Goal: Subscribe to service/newsletter: Subscribe to service/newsletter

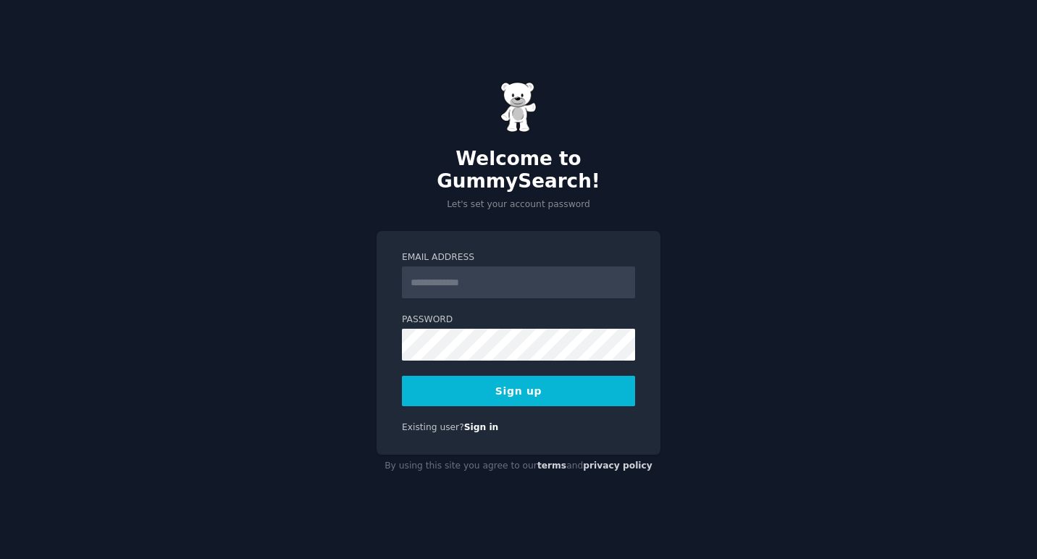
click at [450, 267] on input "Email Address" at bounding box center [518, 282] width 233 height 32
type input "**********"
click at [536, 384] on button "Sign up" at bounding box center [518, 391] width 233 height 30
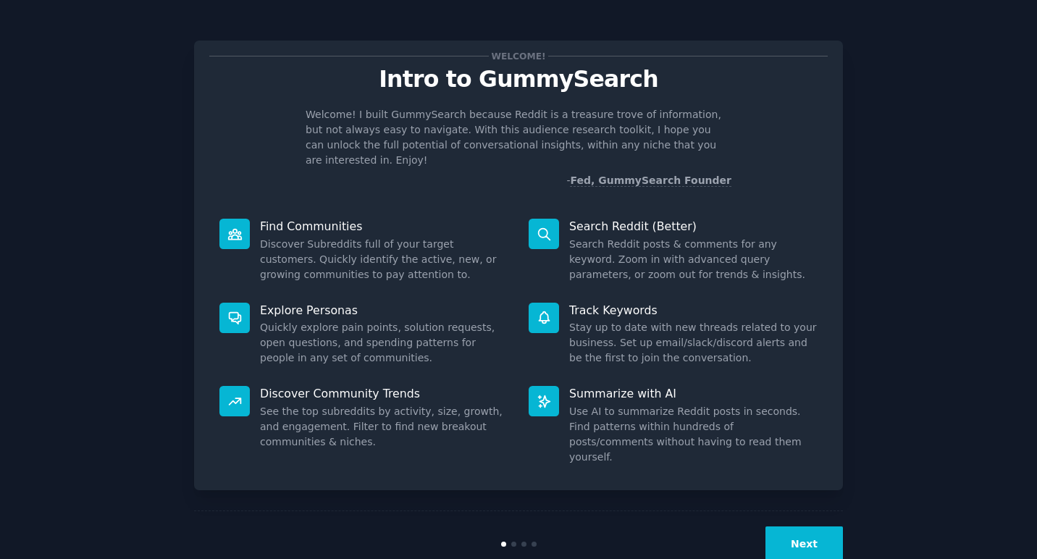
click at [807, 526] on button "Next" at bounding box center [803, 543] width 77 height 35
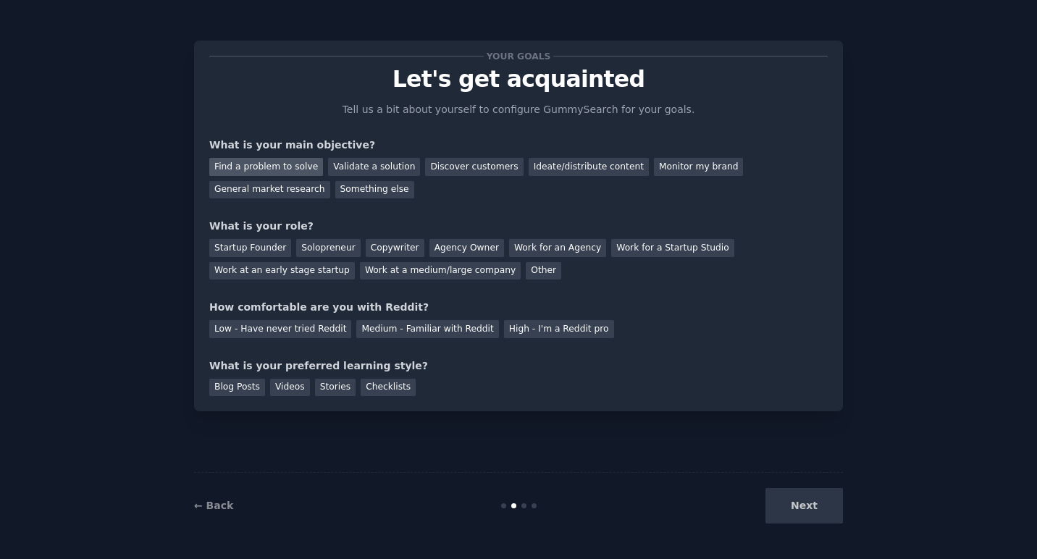
click at [279, 169] on div "Find a problem to solve" at bounding box center [266, 167] width 114 height 18
click at [274, 251] on div "Startup Founder" at bounding box center [250, 248] width 82 height 18
click at [324, 255] on div "Solopreneur" at bounding box center [328, 248] width 64 height 18
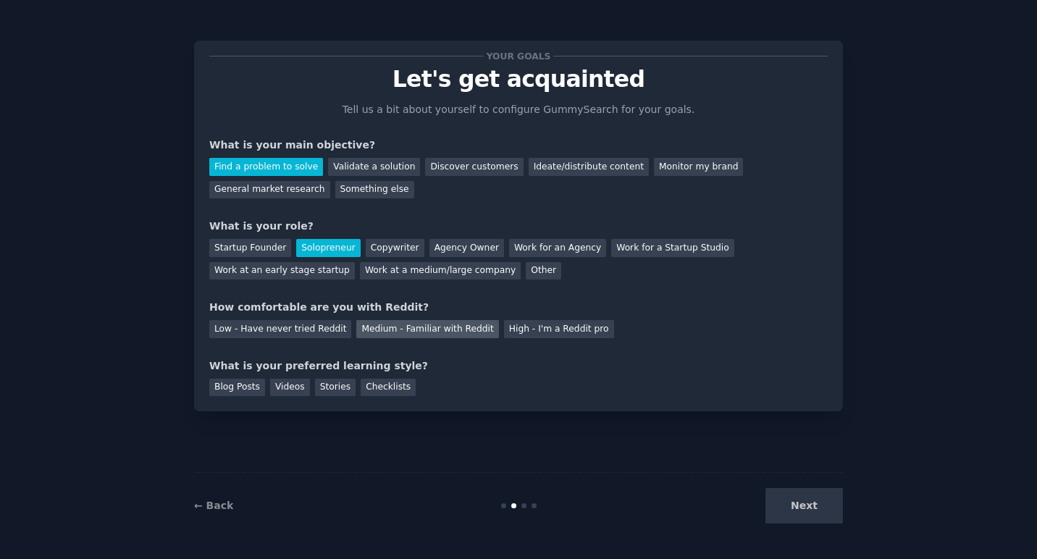
click at [408, 332] on div "Medium - Familiar with Reddit" at bounding box center [427, 329] width 142 height 18
click at [391, 389] on div "Checklists" at bounding box center [388, 388] width 55 height 18
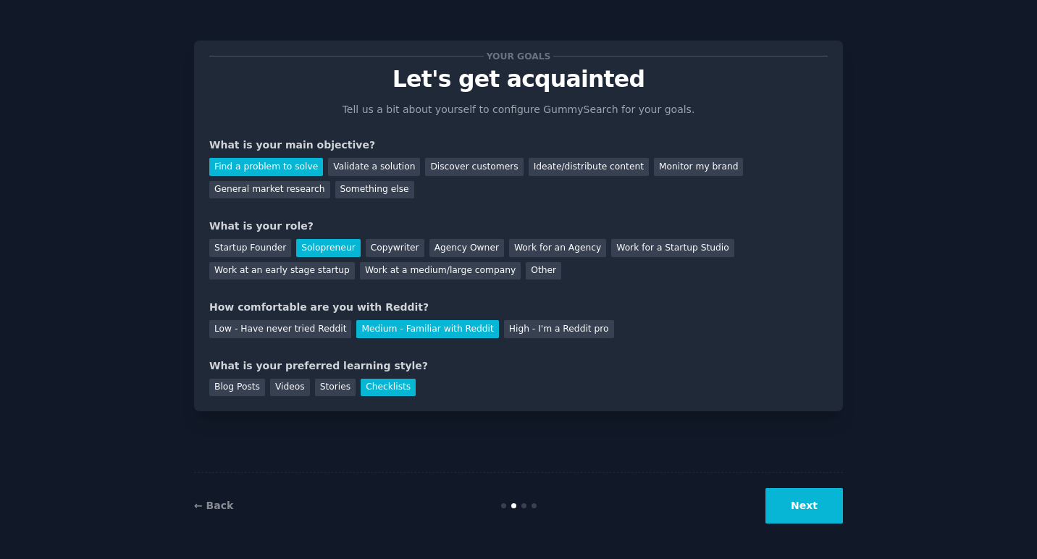
click at [810, 513] on button "Next" at bounding box center [803, 505] width 77 height 35
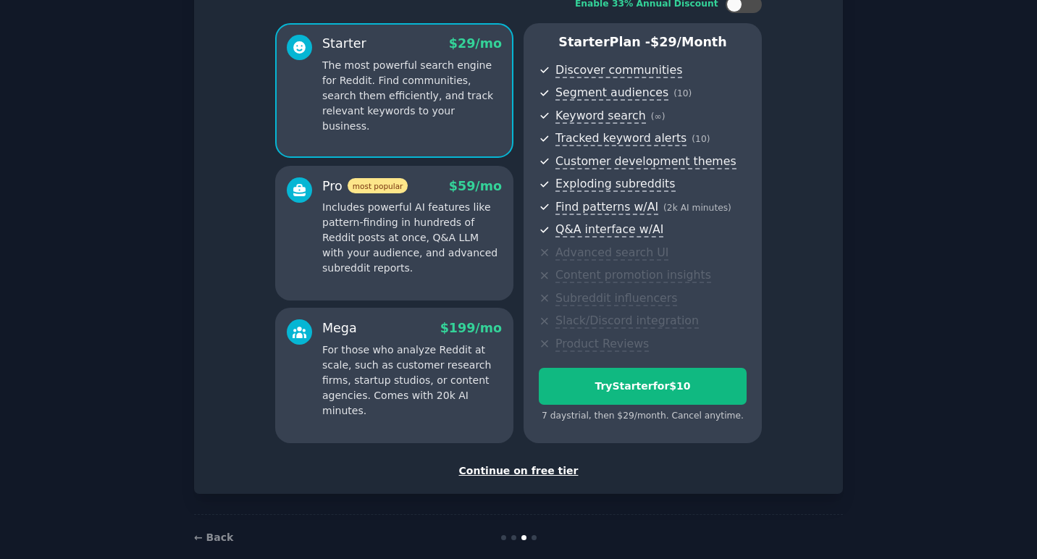
scroll to position [127, 0]
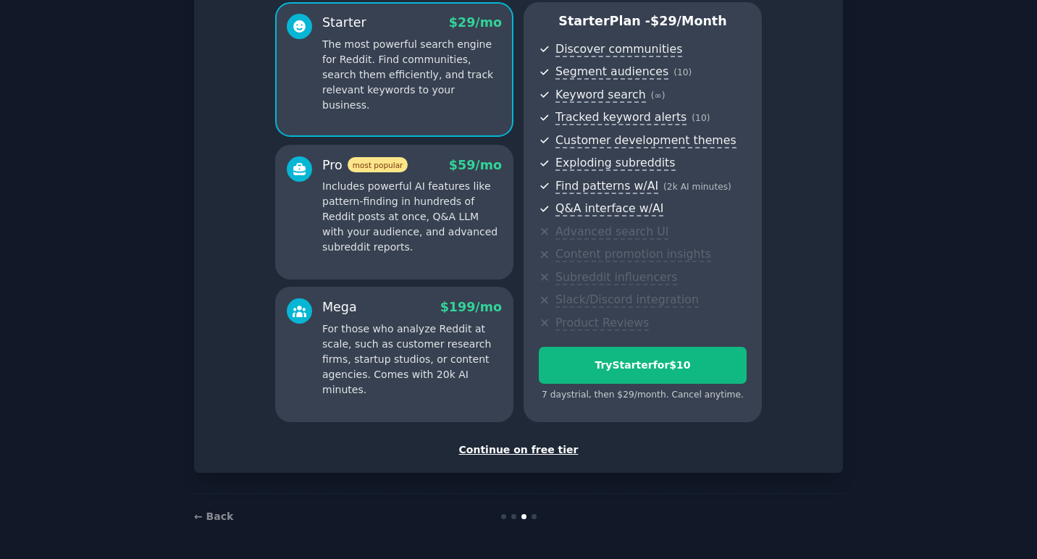
click at [547, 449] on div "Continue on free tier" at bounding box center [518, 449] width 618 height 15
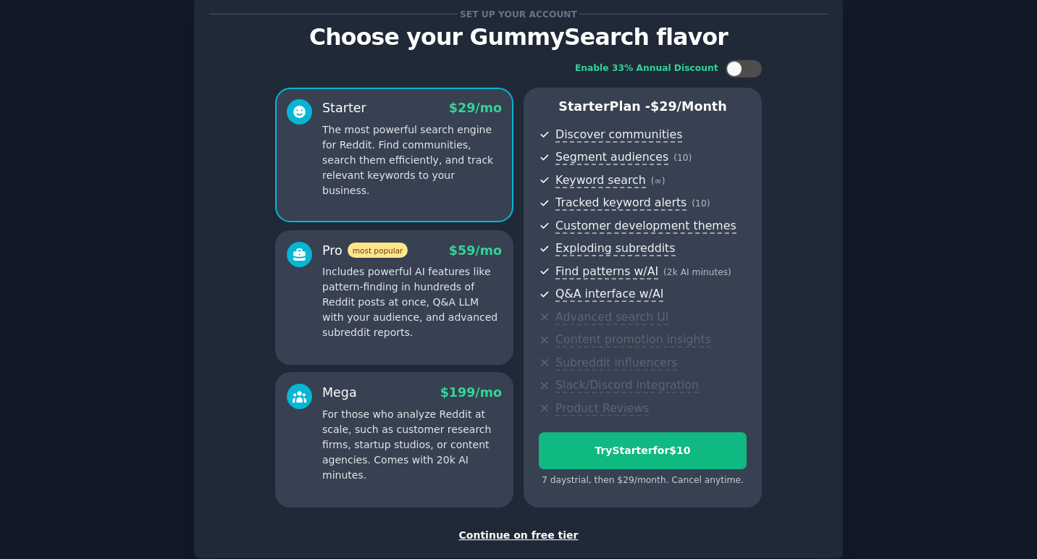
scroll to position [127, 0]
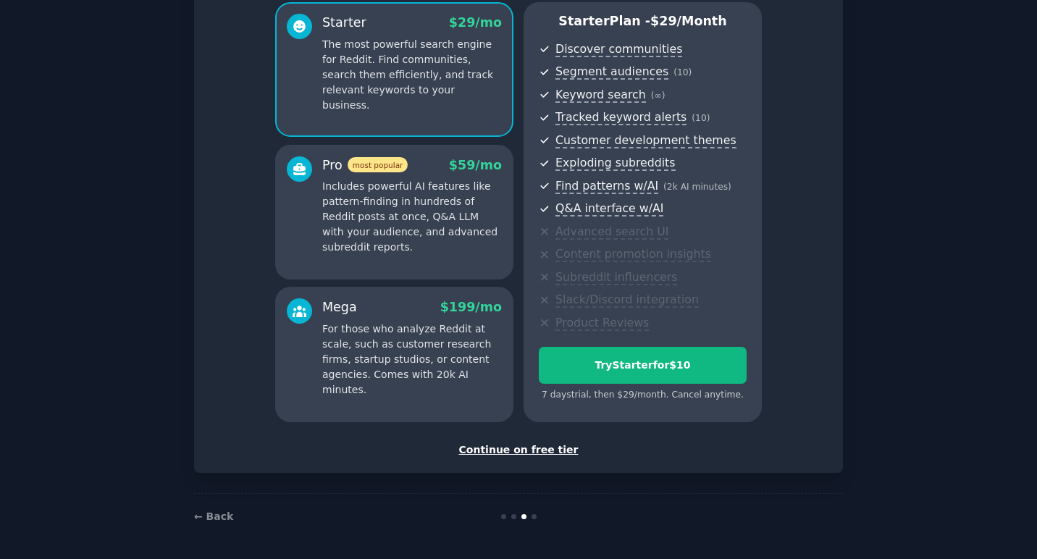
click at [527, 450] on div "Continue on free tier" at bounding box center [518, 449] width 618 height 15
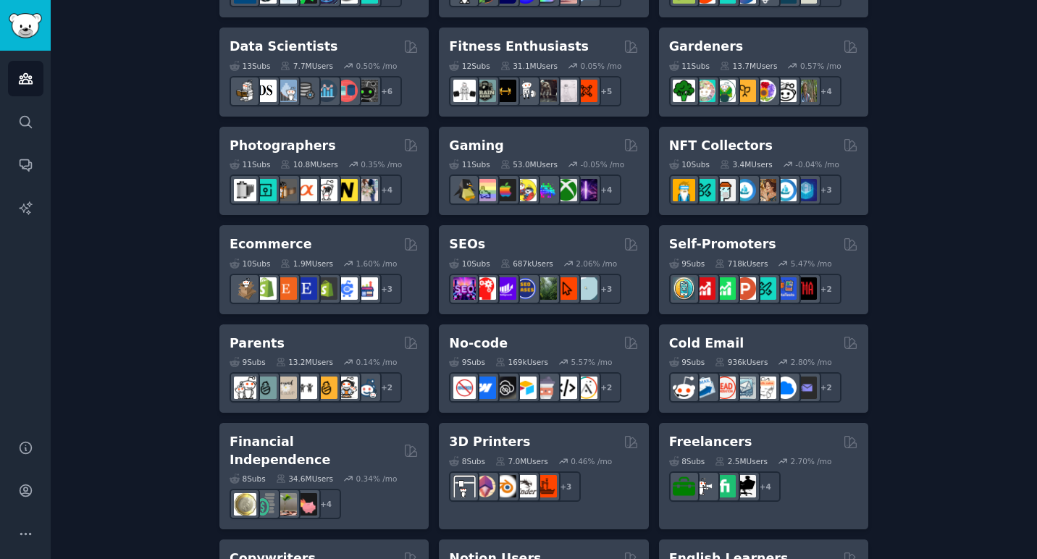
scroll to position [648, 0]
